Goal: Task Accomplishment & Management: Use online tool/utility

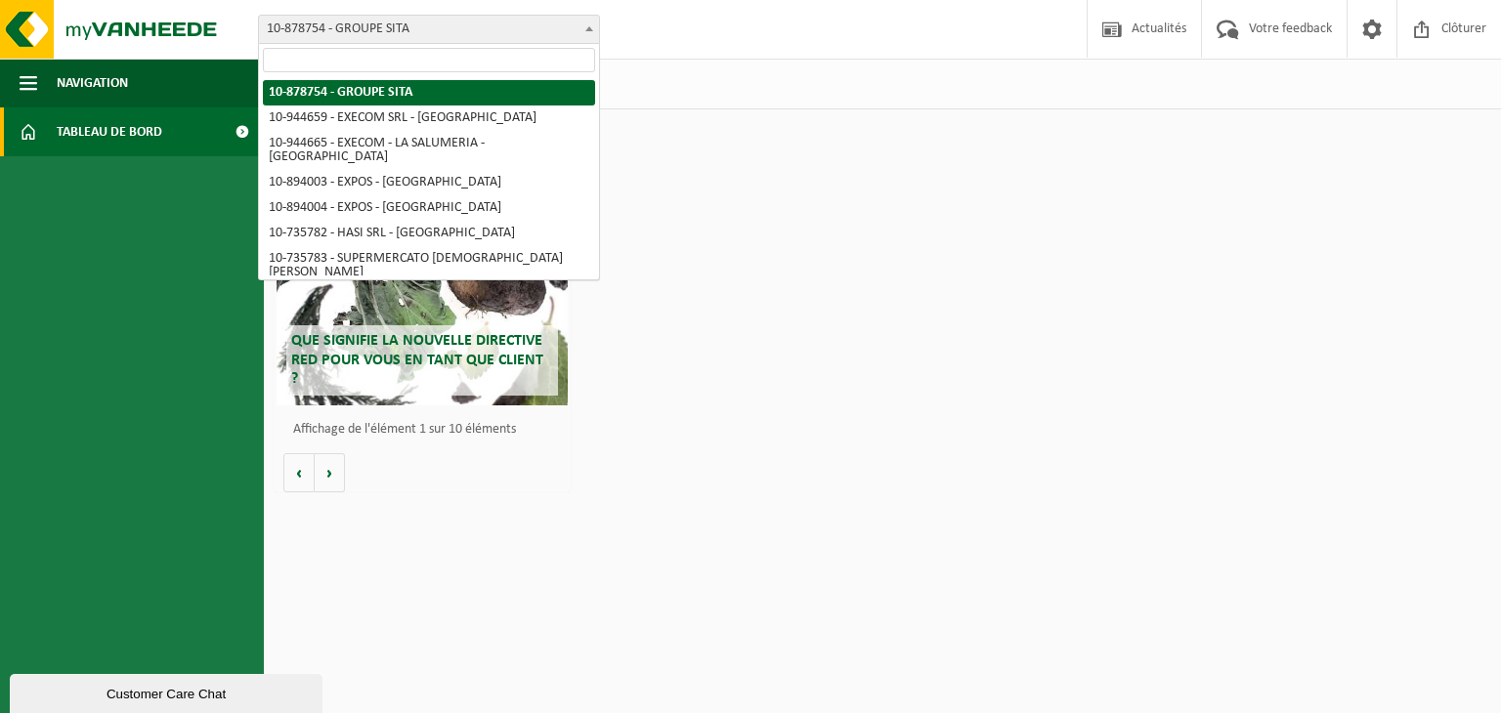
click at [328, 15] on span "10-878754 - GROUPE SITA" at bounding box center [429, 29] width 342 height 29
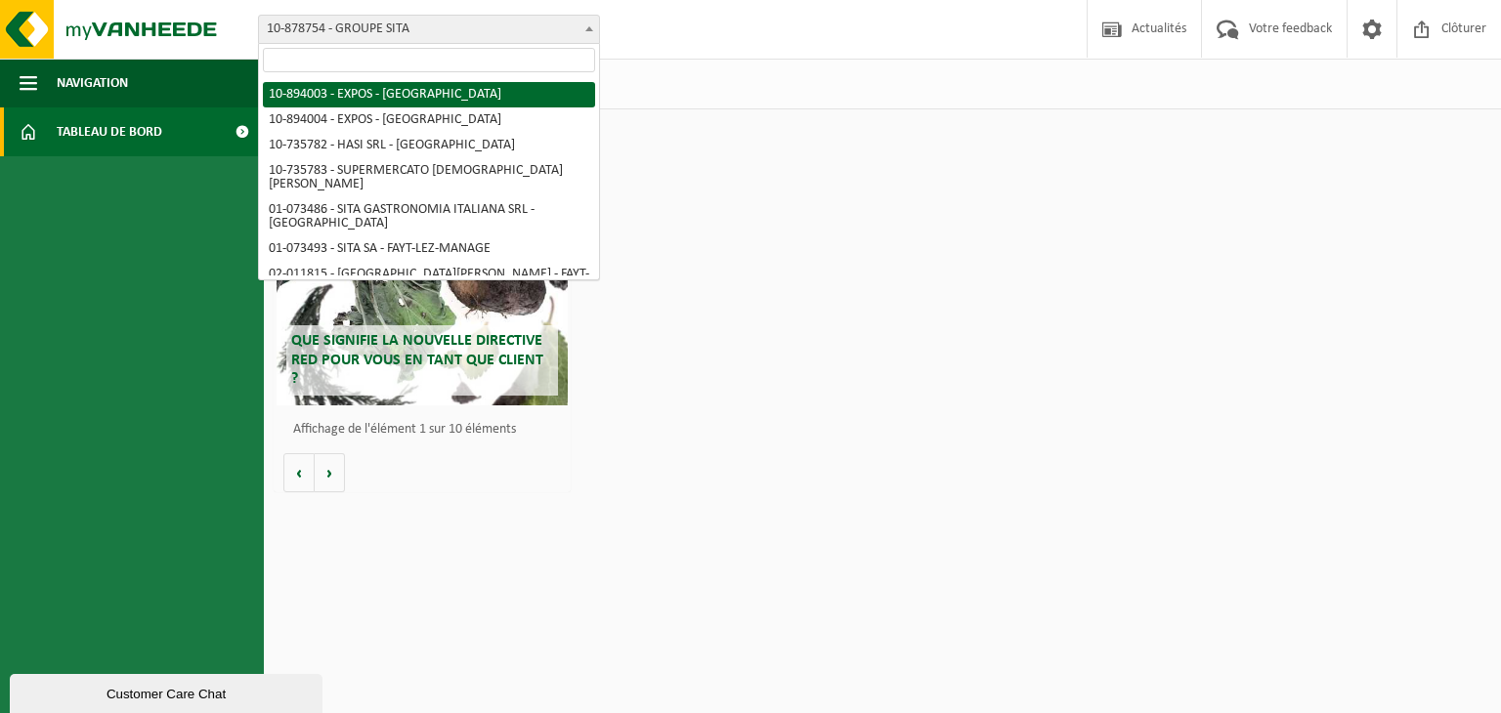
scroll to position [141, 0]
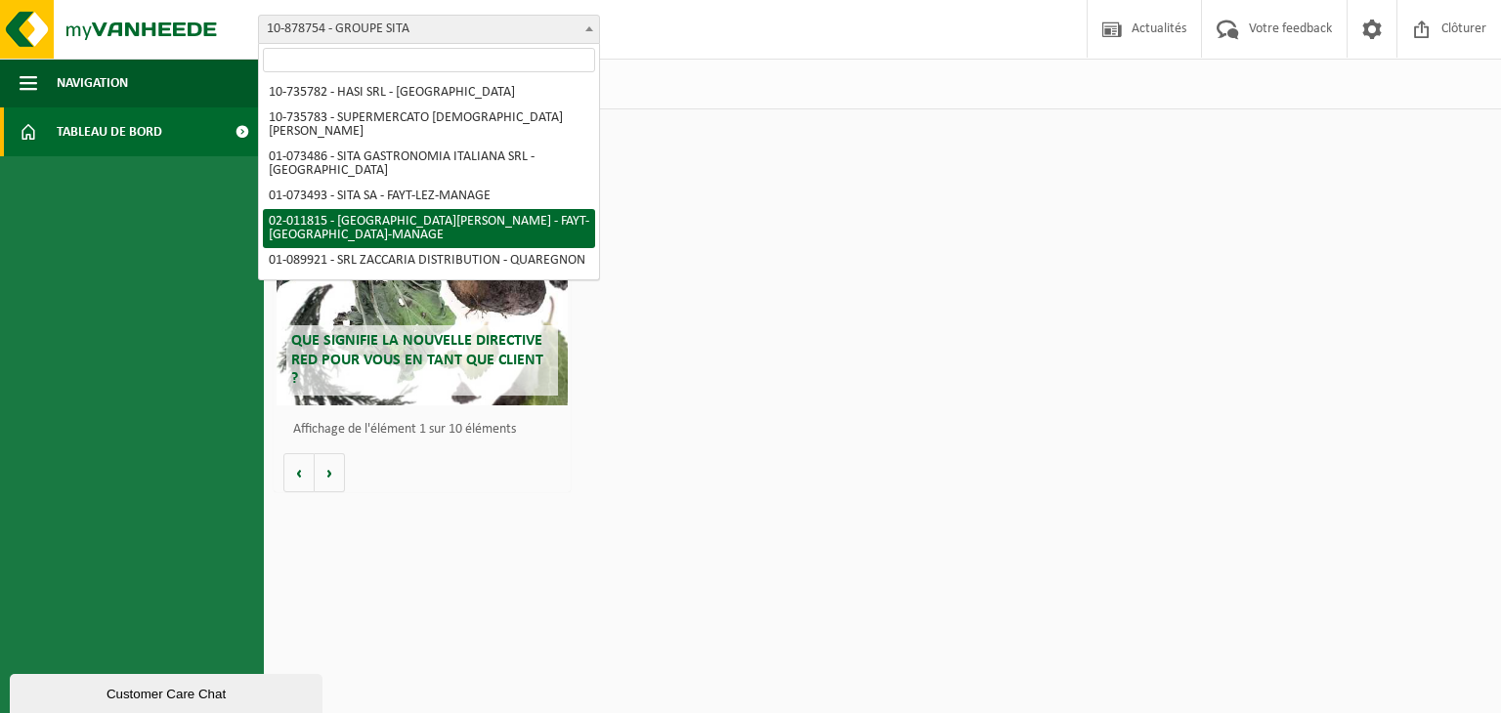
select select "86961"
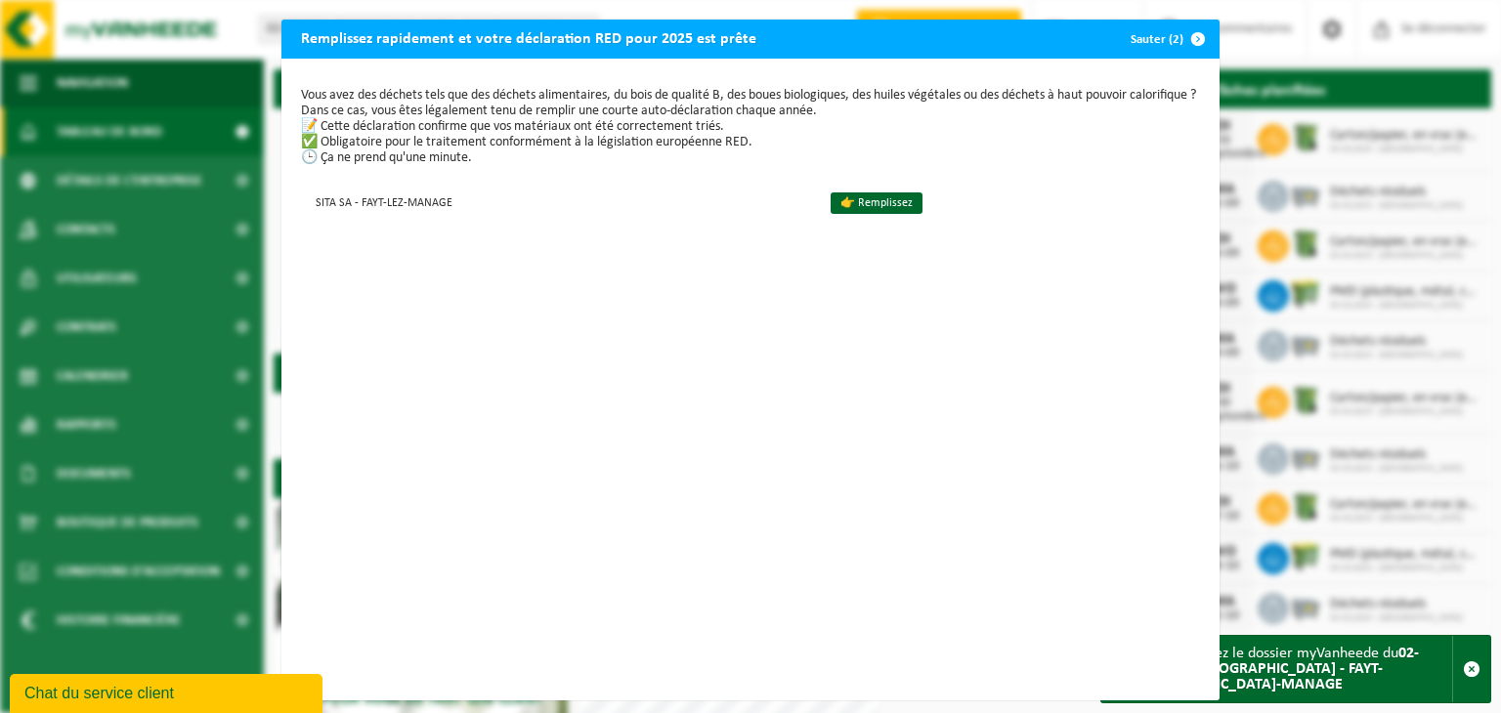
click at [1188, 44] on span "button" at bounding box center [1197, 39] width 39 height 39
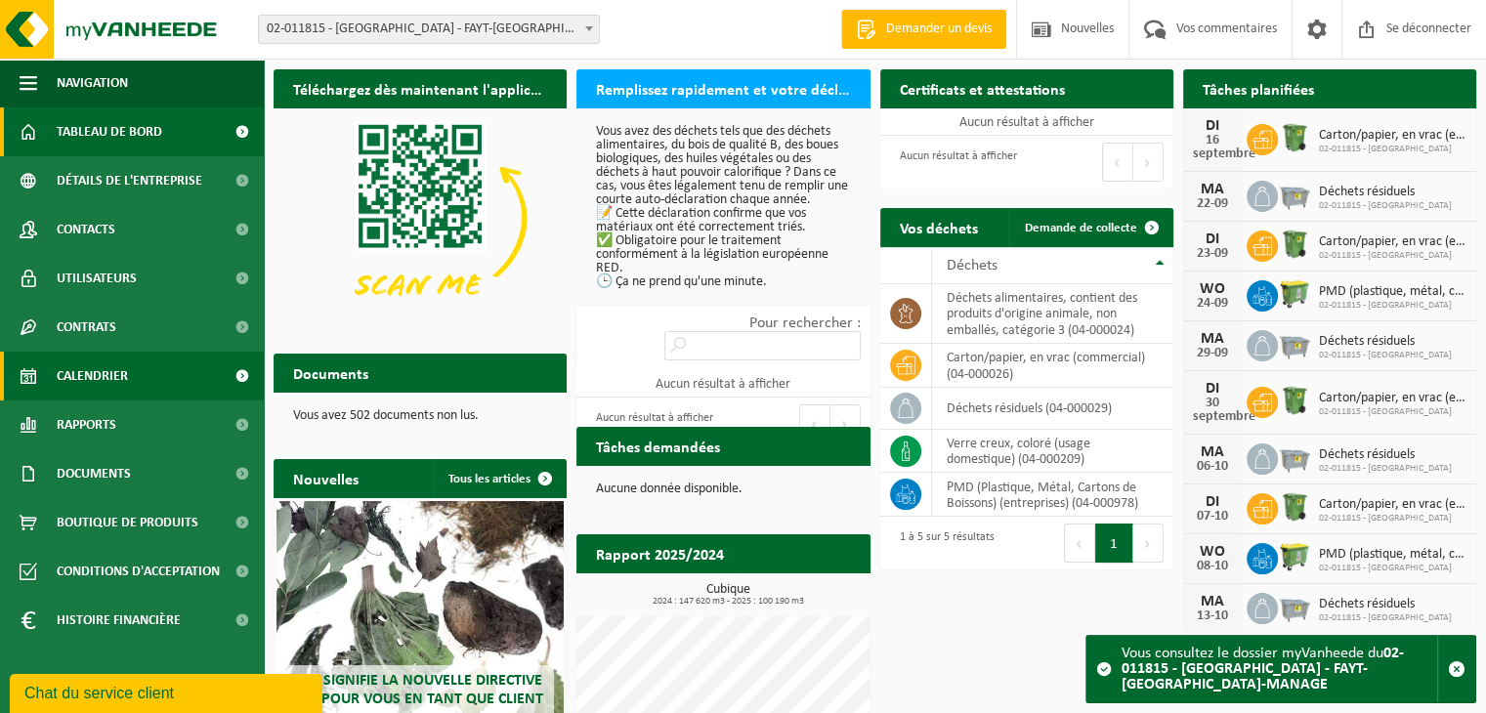
click at [106, 392] on span "Calendrier" at bounding box center [92, 376] width 71 height 49
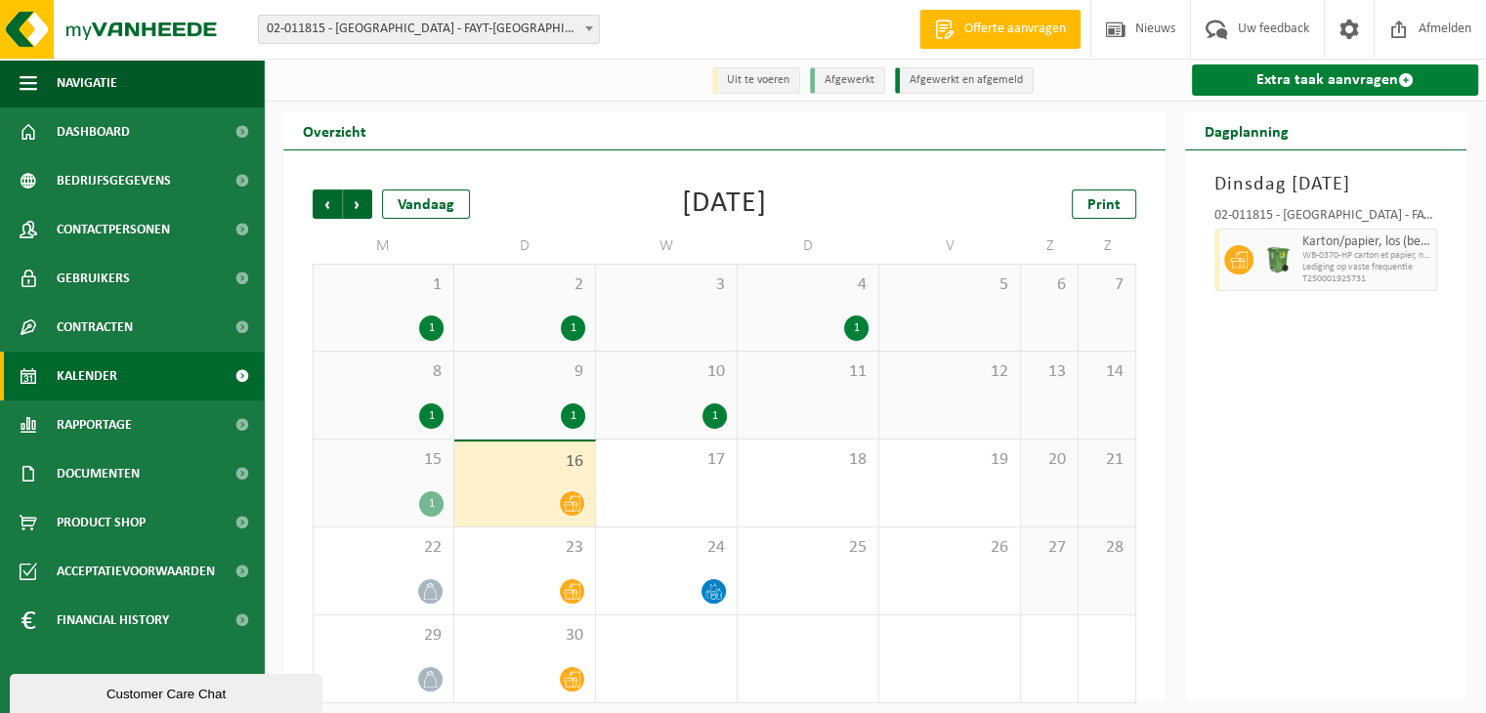
click at [1254, 83] on link "Extra taak aanvragen" at bounding box center [1335, 79] width 286 height 31
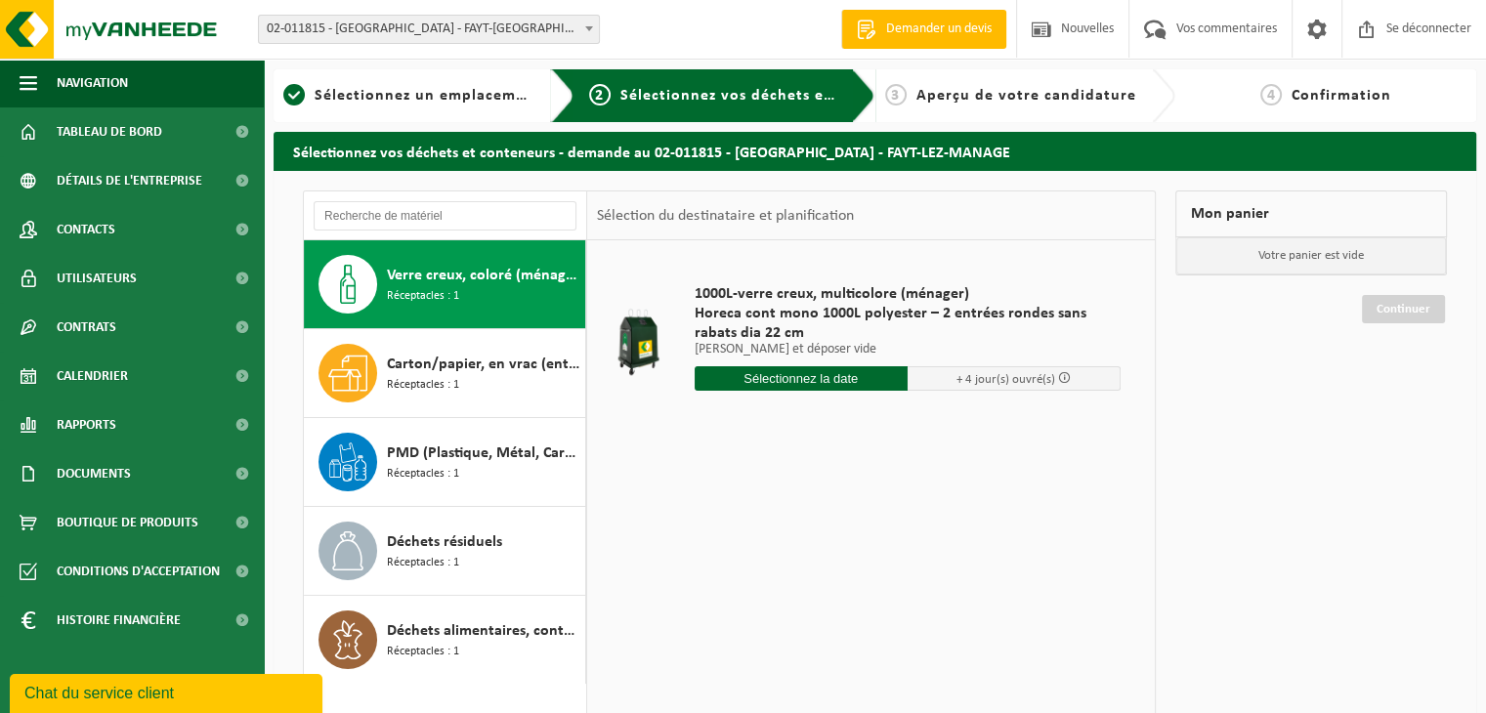
click at [466, 293] on div "Verre creux, coloré (ménager) Réceptacles : 1" at bounding box center [483, 284] width 193 height 59
click at [818, 380] on input "text" at bounding box center [801, 378] width 213 height 24
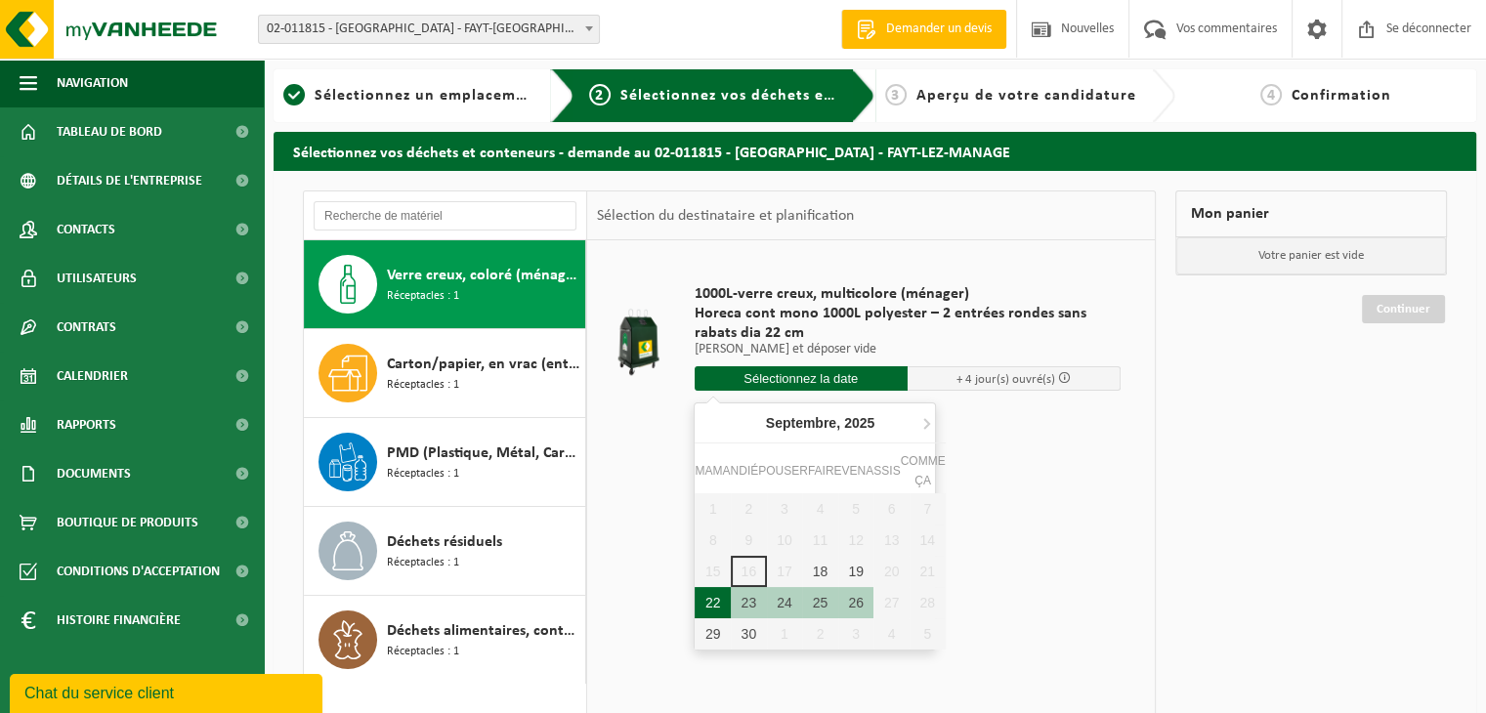
click at [703, 598] on div "22" at bounding box center [713, 602] width 36 height 31
type input "Van 2025-09-22"
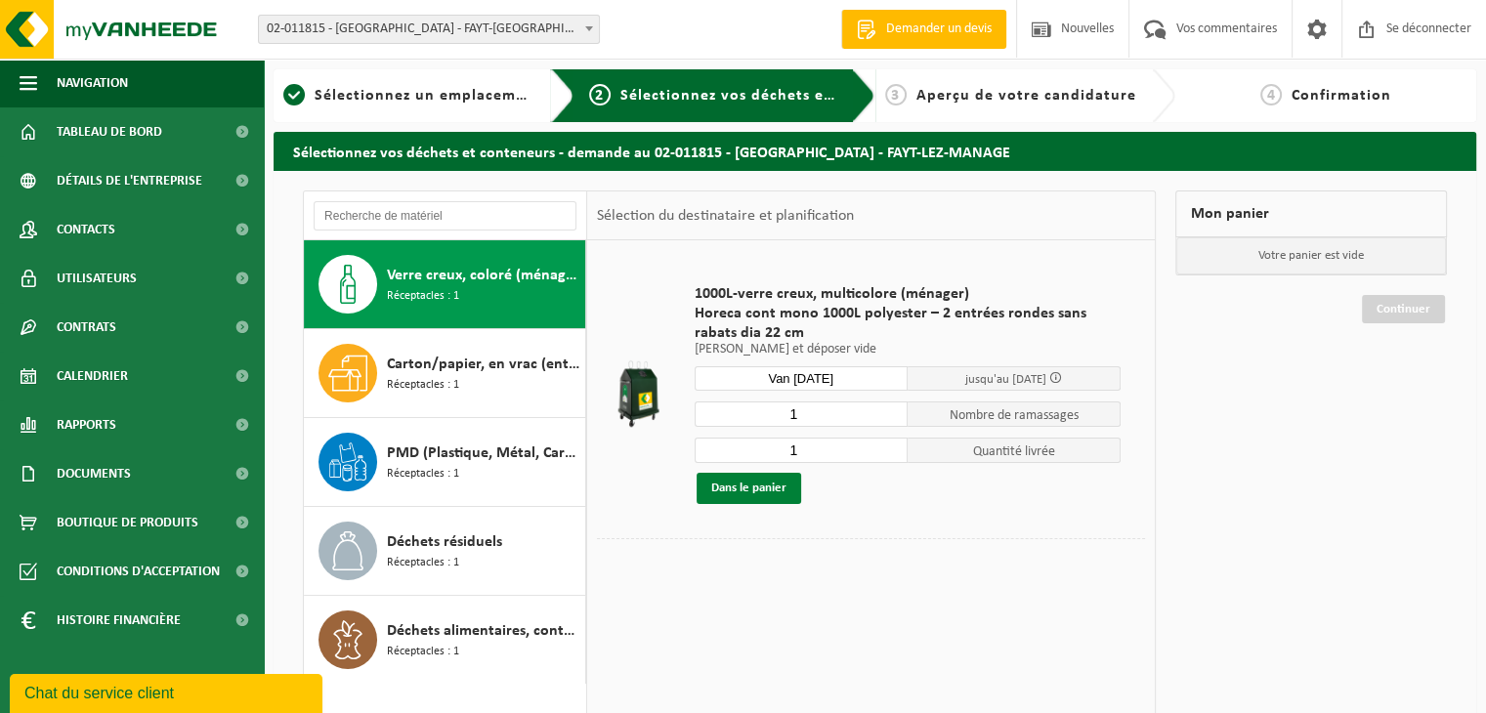
click at [742, 493] on font "Dans le panier" at bounding box center [748, 488] width 75 height 13
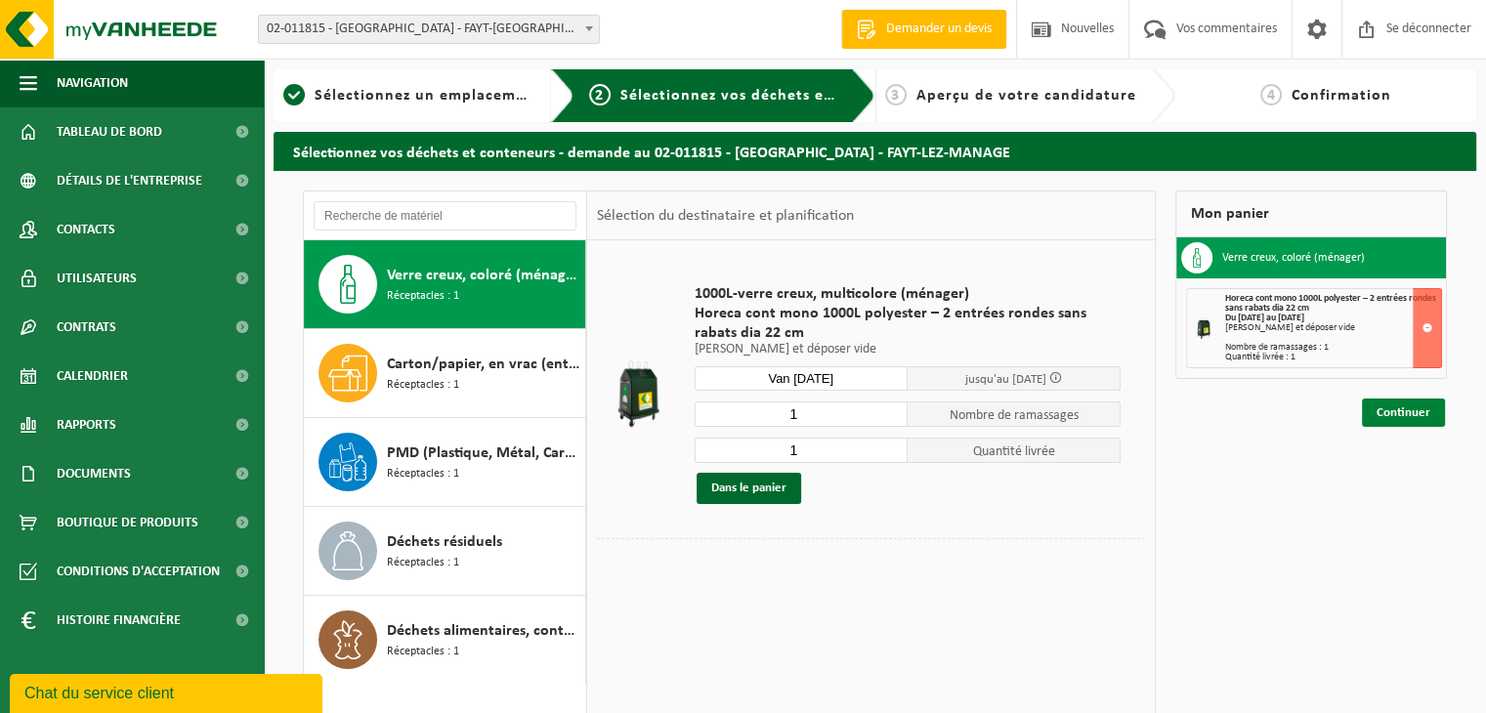
click at [1435, 407] on link "Continuer" at bounding box center [1403, 413] width 83 height 28
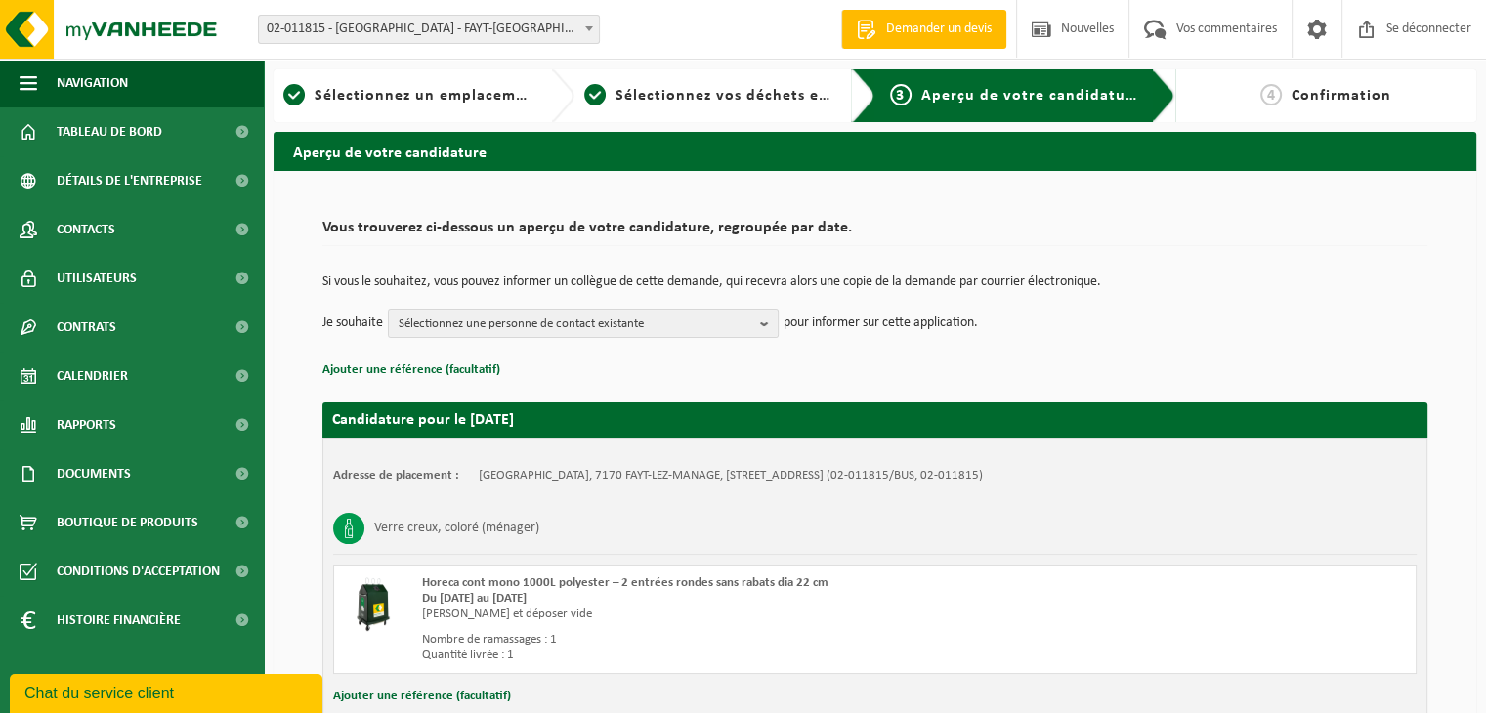
scroll to position [141, 0]
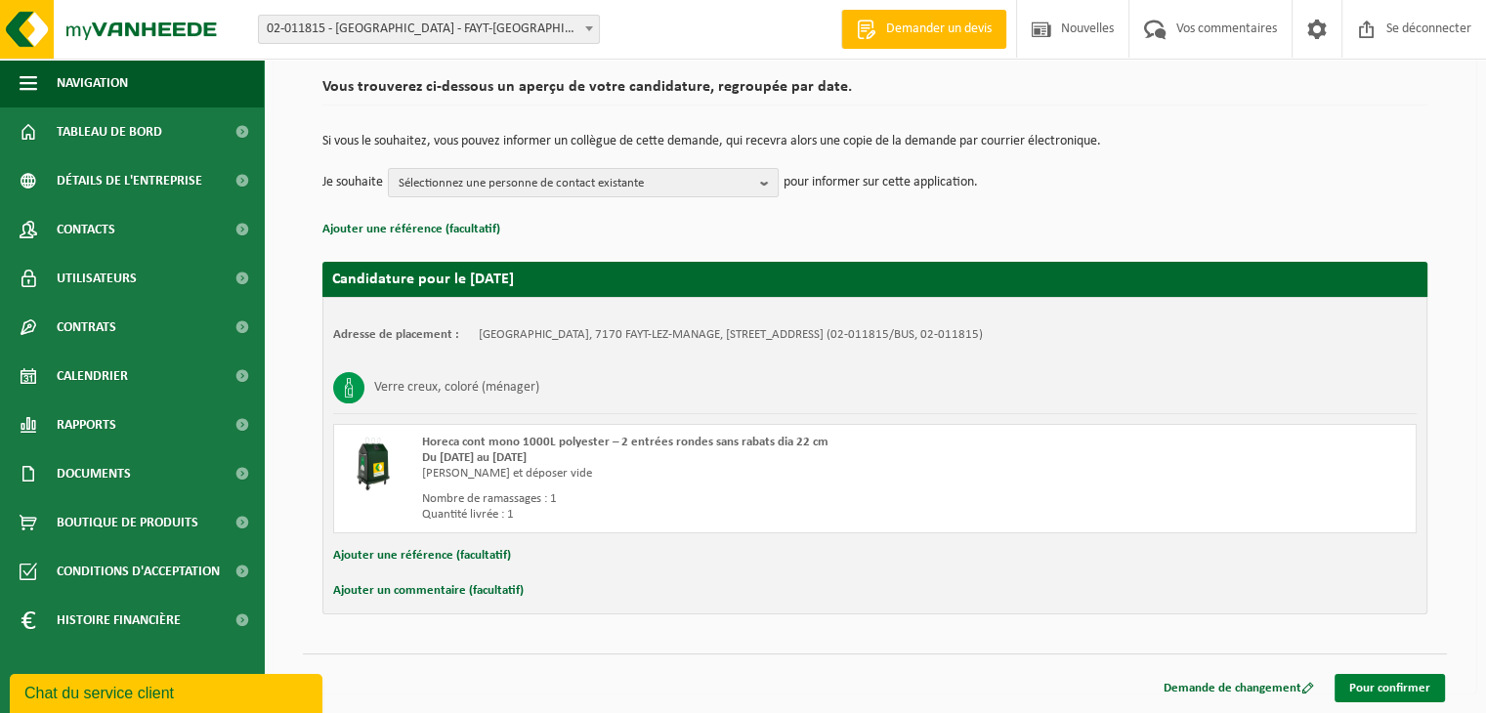
click at [1390, 689] on font "Pour confirmer" at bounding box center [1389, 688] width 81 height 13
